Goal: Task Accomplishment & Management: Use online tool/utility

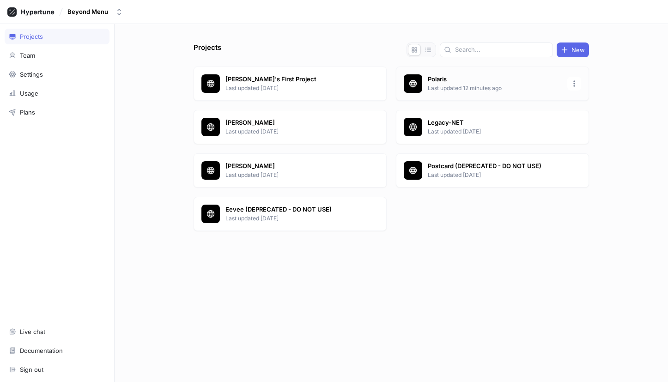
click at [506, 88] on p "Last updated 12 minutes ago" at bounding box center [495, 88] width 134 height 8
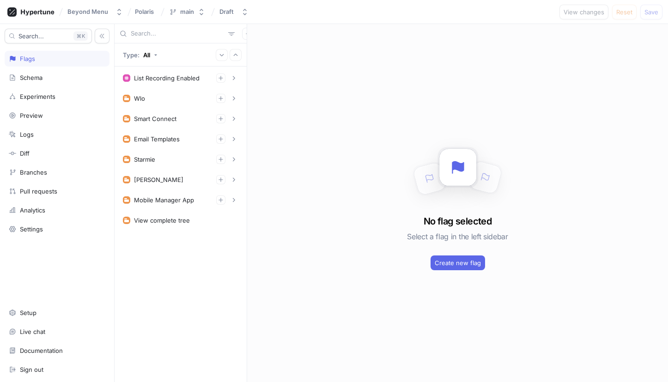
click at [161, 37] on input "text" at bounding box center [178, 33] width 94 height 9
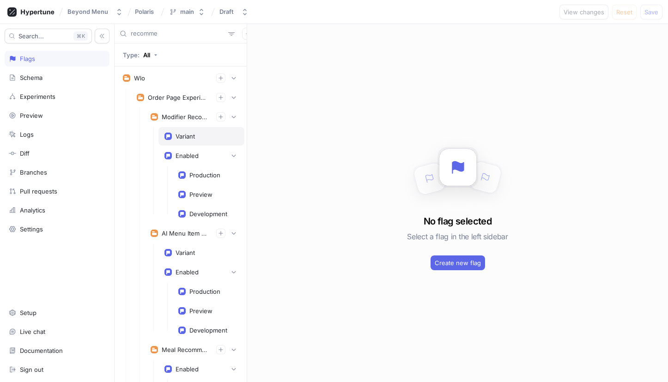
type input "recomme"
click at [183, 138] on div "Variant" at bounding box center [185, 136] width 19 height 7
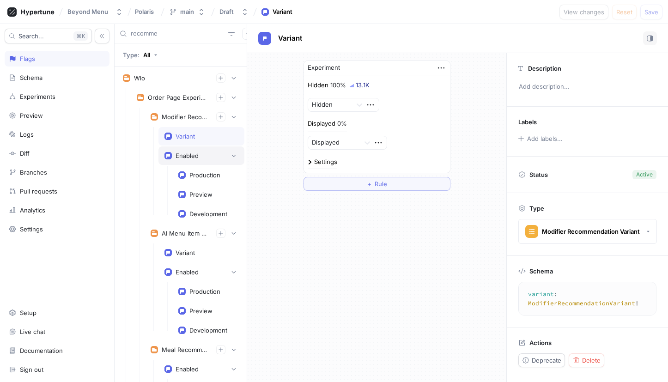
click at [182, 155] on div "Enabled" at bounding box center [187, 155] width 23 height 7
type textarea "enabled: Boolean!"
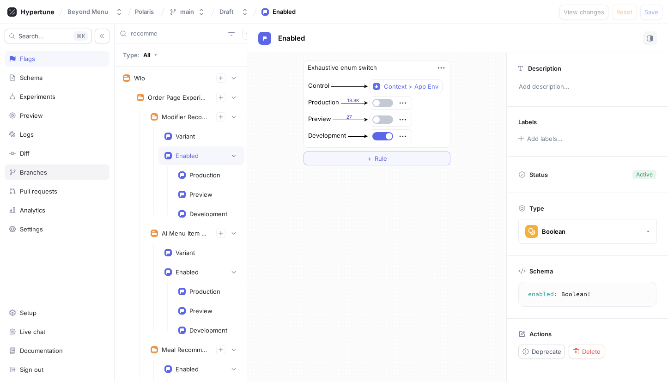
click at [39, 173] on div "Branches" at bounding box center [33, 172] width 27 height 7
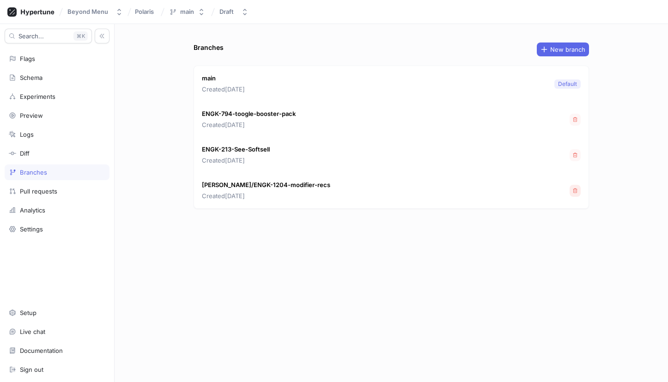
click at [578, 192] on button "button" at bounding box center [575, 191] width 11 height 12
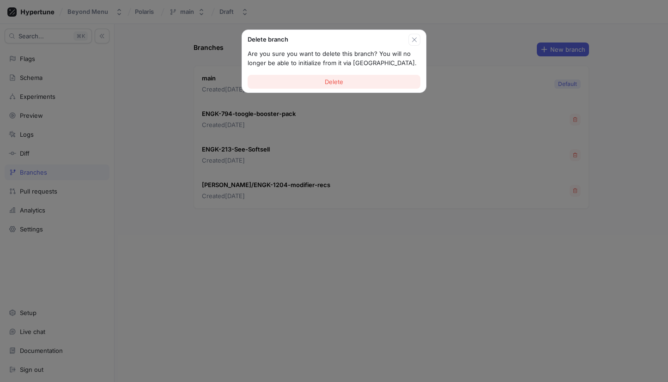
click at [327, 80] on span "Delete" at bounding box center [334, 82] width 18 height 6
